Goal: Information Seeking & Learning: Learn about a topic

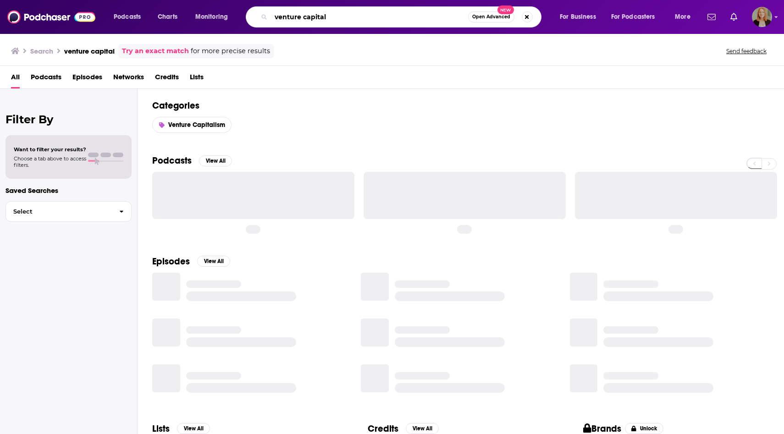
drag, startPoint x: 346, startPoint y: 18, endPoint x: 255, endPoint y: 15, distance: 90.4
click at [255, 15] on div "venture capital Open Advanced New" at bounding box center [394, 16] width 296 height 21
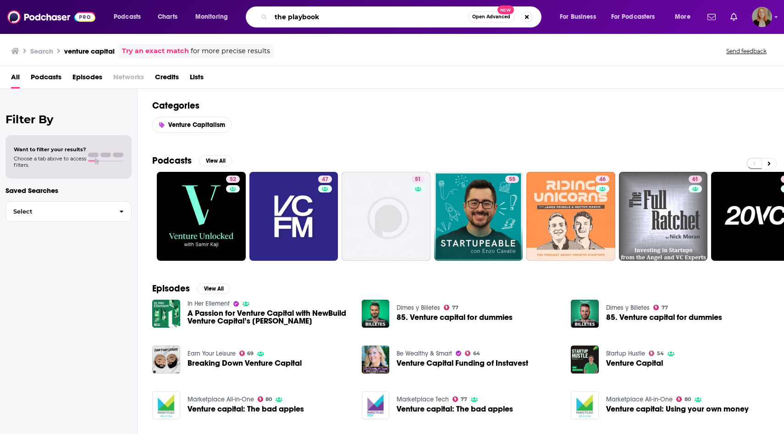
type input "the playbook"
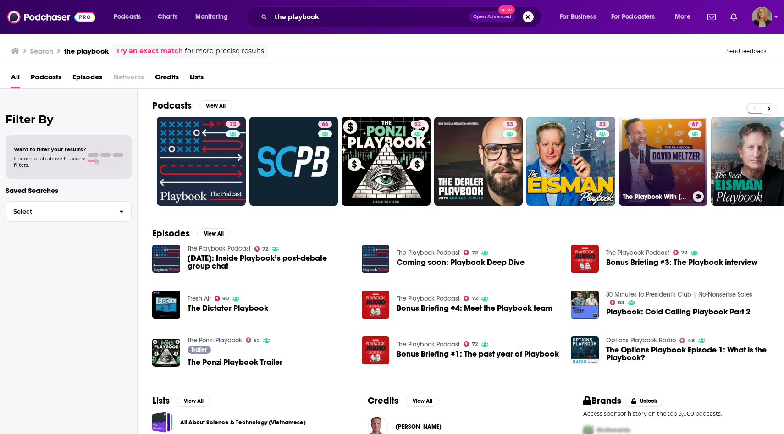
click at [690, 155] on div "67" at bounding box center [696, 156] width 16 height 71
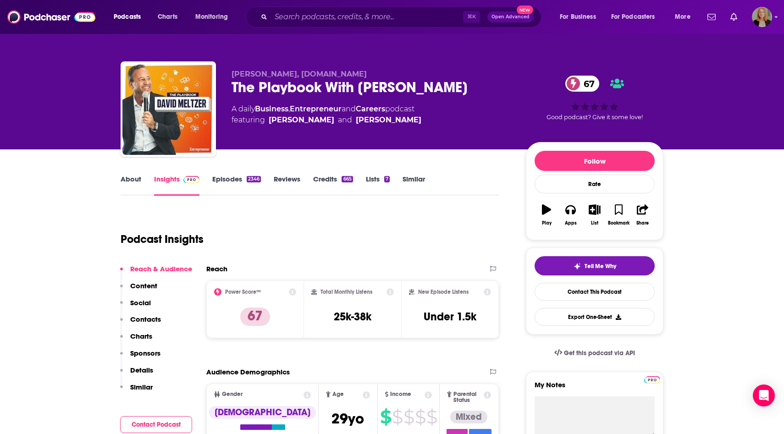
click at [127, 184] on link "About" at bounding box center [131, 185] width 21 height 21
